Goal: Register for event/course

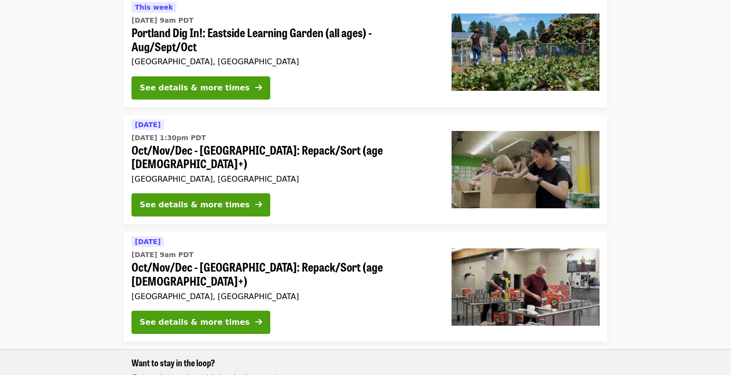
scroll to position [115, 0]
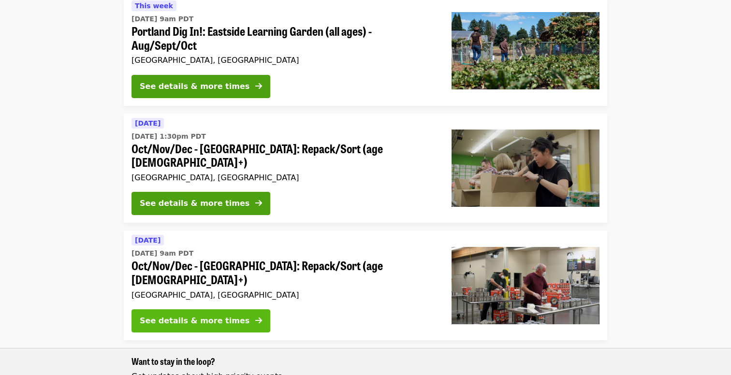
click at [203, 315] on div "See details & more times" at bounding box center [195, 321] width 110 height 12
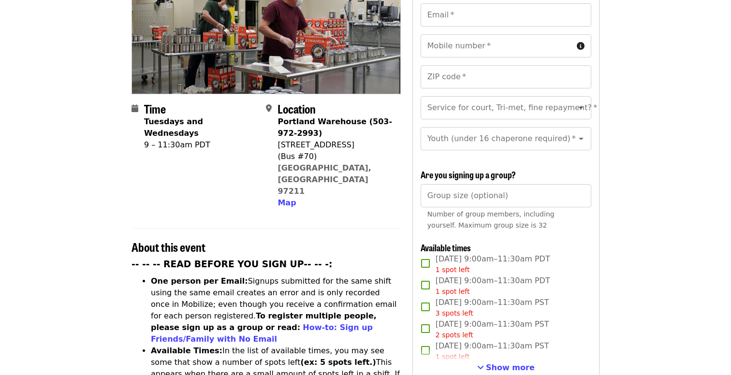
scroll to position [178, 0]
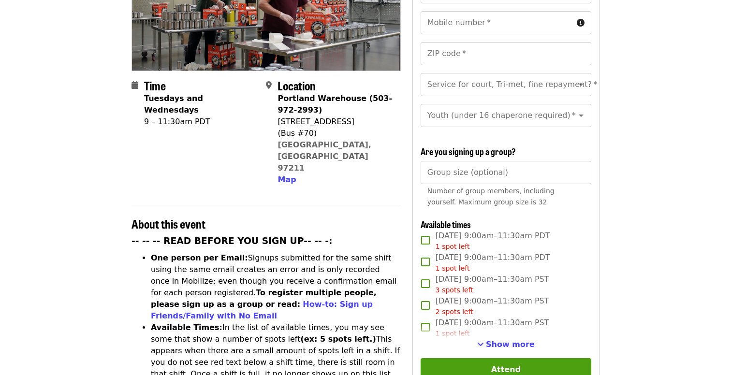
click at [86, 204] on article "Oct/Nov/Dec - [GEOGRAPHIC_DATA]: Repack/Sort (age [DEMOGRAPHIC_DATA]+) Highest …" at bounding box center [365, 377] width 731 height 1026
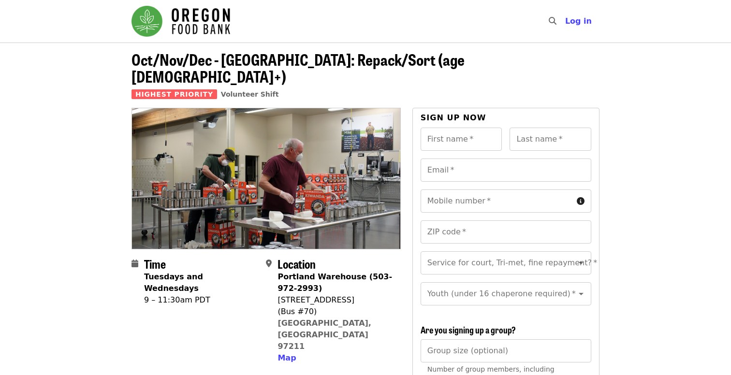
scroll to position [0, 0]
click at [612, 53] on header "Oct/Nov/Dec - [GEOGRAPHIC_DATA]: Repack/Sort (age [DEMOGRAPHIC_DATA]+) Highest …" at bounding box center [365, 75] width 731 height 65
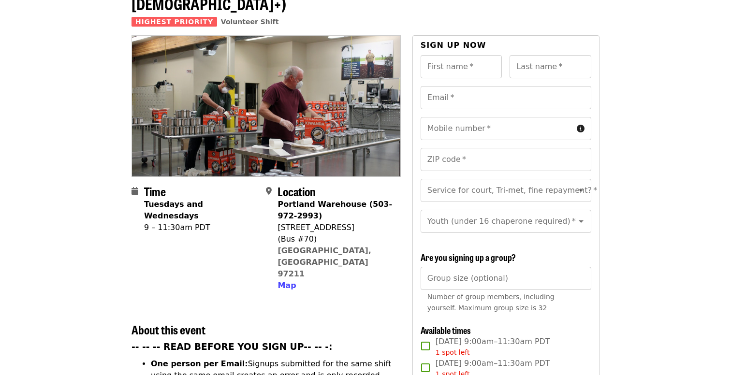
scroll to position [74, 0]
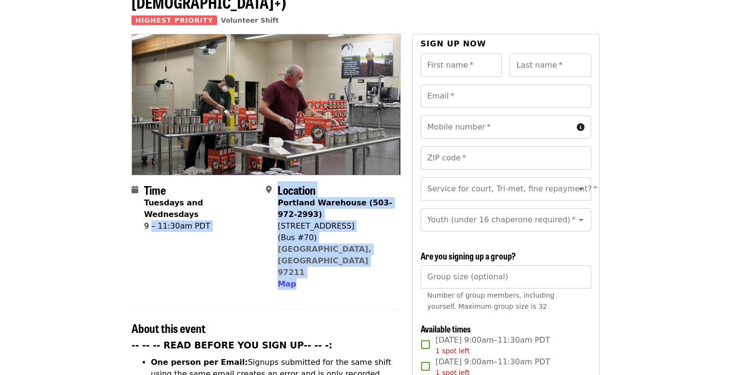
drag, startPoint x: 152, startPoint y: 198, endPoint x: 232, endPoint y: 274, distance: 109.8
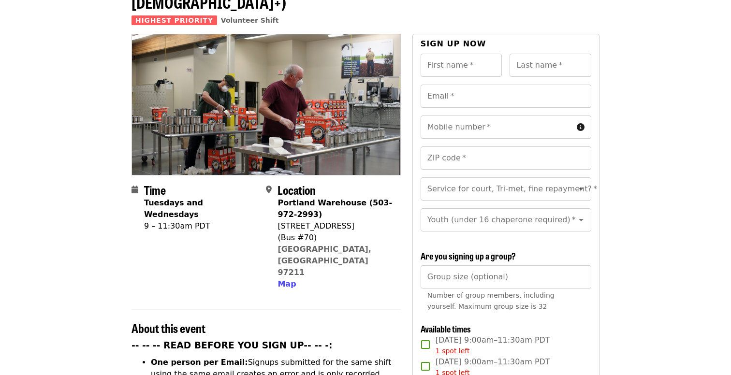
click at [231, 310] on div "About this event" at bounding box center [266, 323] width 269 height 26
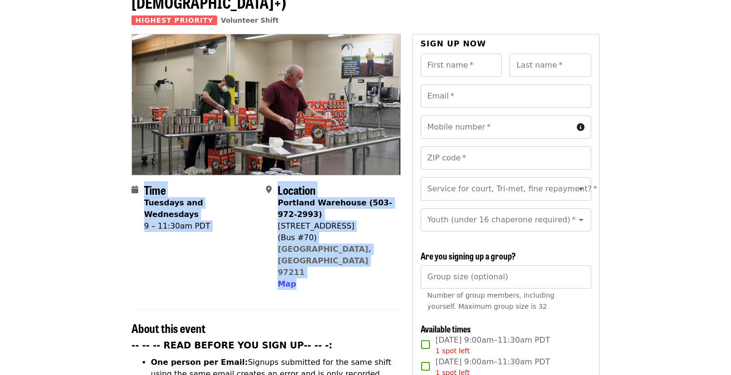
drag, startPoint x: 317, startPoint y: 267, endPoint x: 122, endPoint y: 166, distance: 219.3
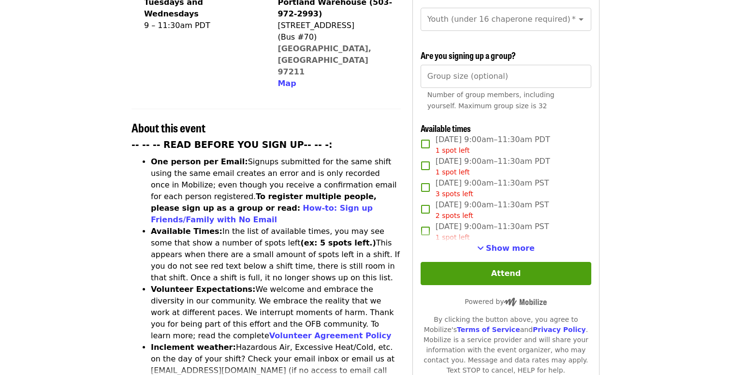
scroll to position [278, 0]
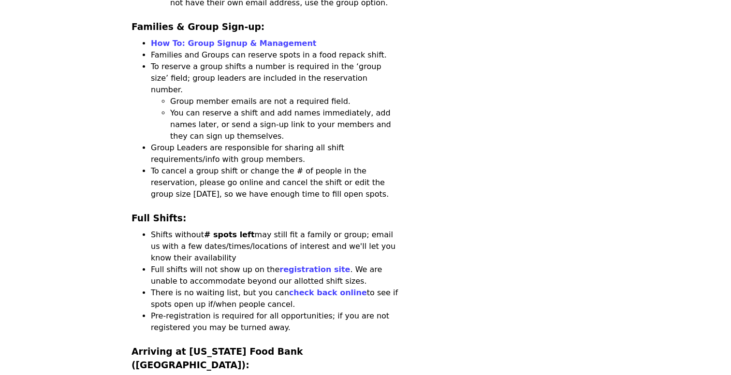
scroll to position [1599, 0]
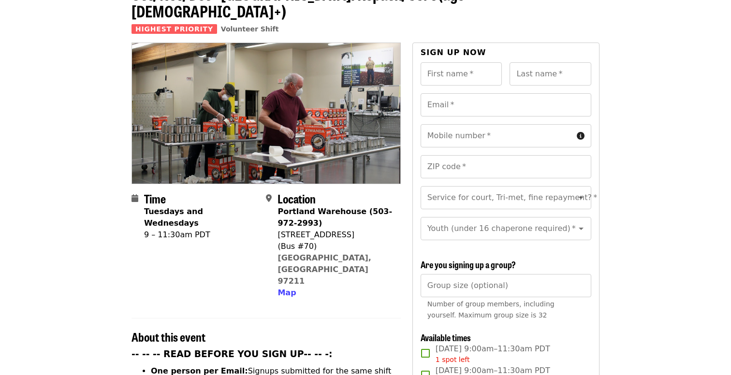
scroll to position [65, 0]
click at [203, 318] on hr at bounding box center [266, 318] width 269 height 0
drag, startPoint x: 209, startPoint y: 275, endPoint x: 225, endPoint y: 359, distance: 85.7
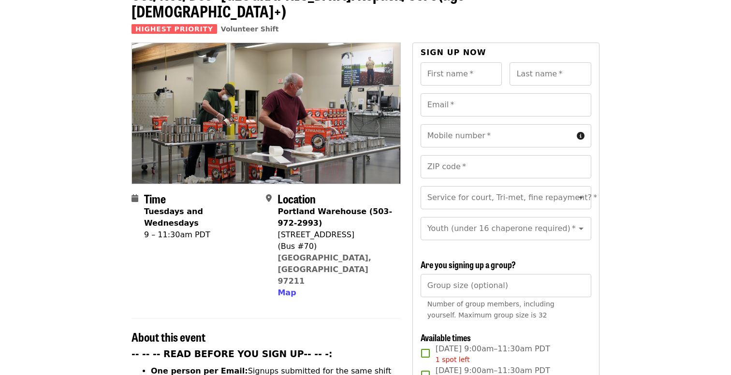
click at [249, 330] on h2 "About this event" at bounding box center [266, 337] width 269 height 14
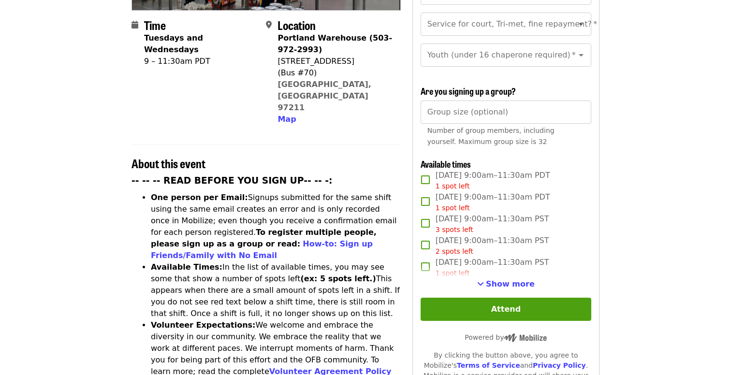
scroll to position [267, 0]
